Goal: Contribute content: Contribute content

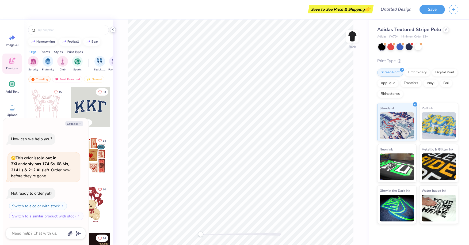
click at [112, 29] on icon at bounding box center [113, 30] width 4 height 4
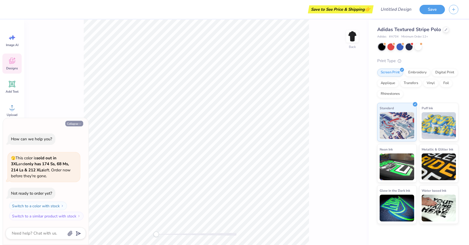
click at [75, 121] on button "Collapse" at bounding box center [74, 124] width 18 height 6
type textarea "x"
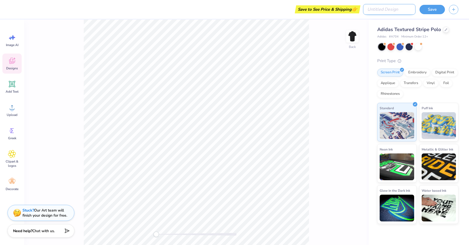
click at [396, 11] on input "Design Title" at bounding box center [389, 9] width 52 height 11
click at [14, 47] on div "Image AI" at bounding box center [11, 40] width 19 height 20
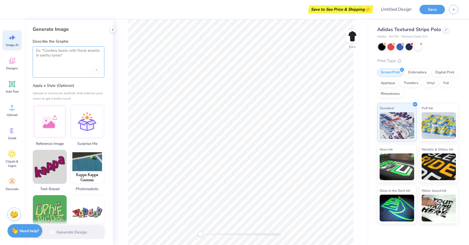
click at [49, 53] on textarea at bounding box center [68, 54] width 65 height 13
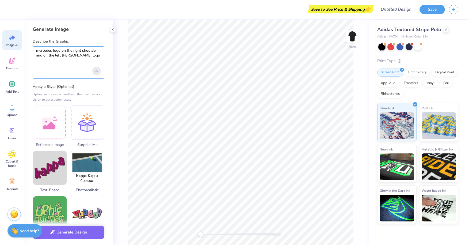
type textarea "mercedes logo on the right shoulder and on the left [PERSON_NAME] logo"
click at [95, 72] on div "Upload image" at bounding box center [96, 71] width 9 height 9
click at [9, 66] on span "Designs" at bounding box center [12, 68] width 12 height 4
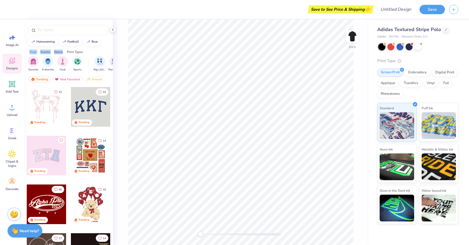
drag, startPoint x: 103, startPoint y: 45, endPoint x: 63, endPoint y: 53, distance: 40.3
click at [63, 53] on div "homecoming football bear Orgs Events Styles Print Types Sorority Fraternity Clu…" at bounding box center [68, 142] width 89 height 245
drag, startPoint x: 63, startPoint y: 53, endPoint x: 102, endPoint y: 51, distance: 38.3
click at [102, 51] on div "Orgs Events Styles Print Types" at bounding box center [68, 50] width 89 height 7
drag, startPoint x: 105, startPoint y: 62, endPoint x: 12, endPoint y: 66, distance: 93.2
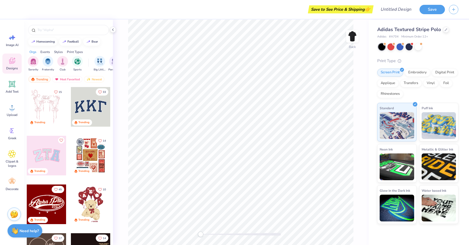
click at [12, 66] on div "Save to See Price & Shipping 👉 Design Title Save Image AI Designs Add Text Uplo…" at bounding box center [234, 122] width 469 height 245
click at [96, 30] on input "text" at bounding box center [71, 29] width 68 height 5
type input "fall"
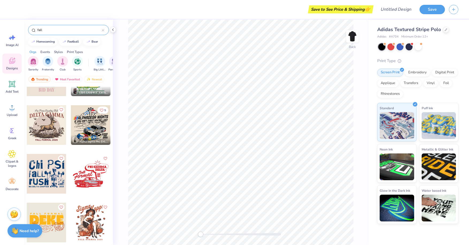
scroll to position [374, 0]
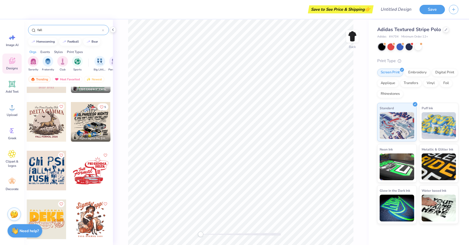
click at [105, 31] on div "fall" at bounding box center [68, 30] width 81 height 10
click at [104, 31] on icon at bounding box center [103, 30] width 2 height 2
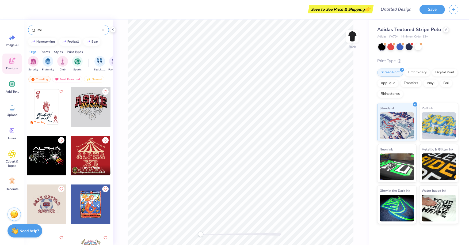
type input "m"
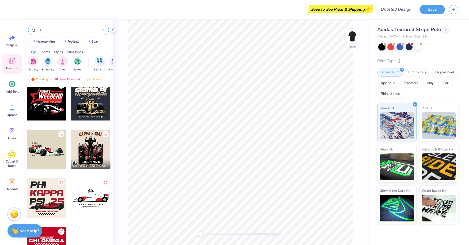
scroll to position [17, 0]
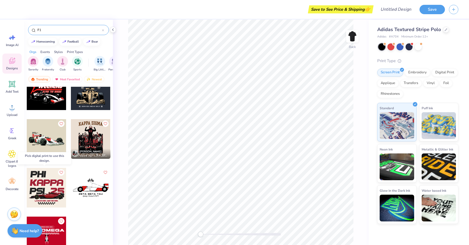
type input "F1"
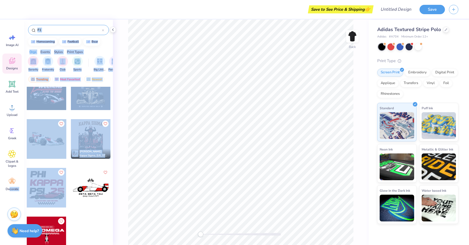
drag, startPoint x: 47, startPoint y: 180, endPoint x: 9, endPoint y: 198, distance: 41.6
click at [9, 198] on div "Save to See Price & Shipping 👉 Design Title Save Image AI Designs Add Text Uplo…" at bounding box center [234, 122] width 469 height 245
click at [45, 189] on div at bounding box center [47, 188] width 40 height 40
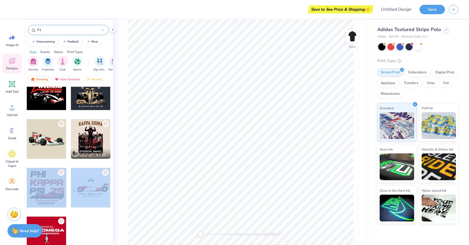
drag, startPoint x: 48, startPoint y: 185, endPoint x: 76, endPoint y: 182, distance: 28.2
click at [76, 182] on div "[PERSON_NAME] Kappa Sigma, [US_STATE][GEOGRAPHIC_DATA]" at bounding box center [68, 167] width 84 height 194
drag, startPoint x: 76, startPoint y: 182, endPoint x: 52, endPoint y: 184, distance: 24.4
click at [52, 184] on div at bounding box center [47, 188] width 40 height 40
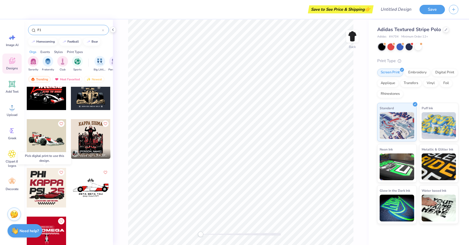
click at [52, 184] on div at bounding box center [47, 188] width 40 height 40
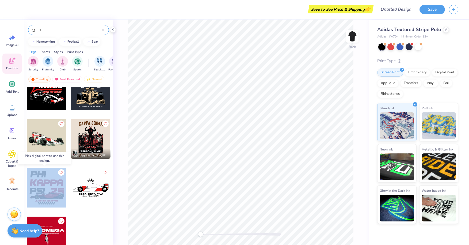
click at [52, 184] on div at bounding box center [47, 188] width 40 height 40
drag, startPoint x: 52, startPoint y: 184, endPoint x: 45, endPoint y: 186, distance: 7.2
click at [45, 186] on div at bounding box center [47, 188] width 40 height 40
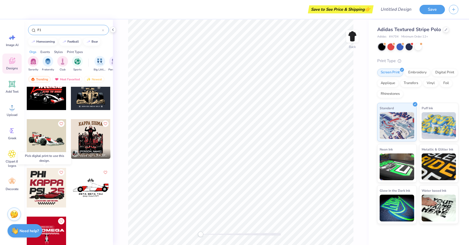
click at [52, 185] on div at bounding box center [47, 188] width 40 height 40
drag, startPoint x: 52, startPoint y: 185, endPoint x: 72, endPoint y: 181, distance: 20.1
click at [72, 181] on div at bounding box center [91, 188] width 40 height 40
